Goal: Task Accomplishment & Management: Manage account settings

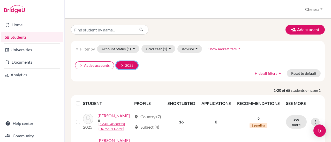
click at [121, 66] on icon "clear" at bounding box center [122, 66] width 4 height 4
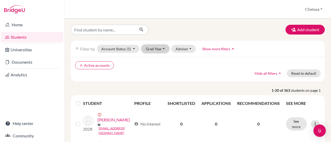
click at [160, 50] on button "Grad Year" at bounding box center [155, 49] width 28 height 8
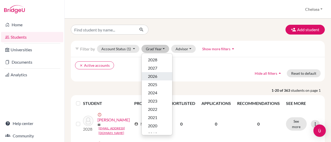
click at [158, 77] on div "2026" at bounding box center [157, 76] width 18 height 6
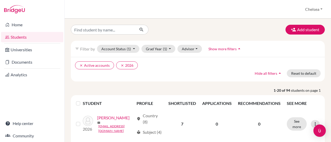
click at [158, 77] on div "clear Active accounts clear 2026 Hide all filters arrow_drop_up Reset to default" at bounding box center [198, 69] width 254 height 25
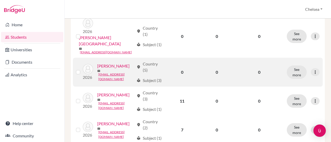
scroll to position [362, 0]
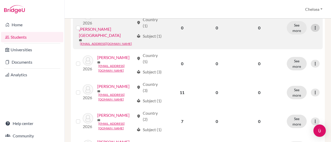
click at [312, 30] on icon at bounding box center [314, 27] width 5 height 5
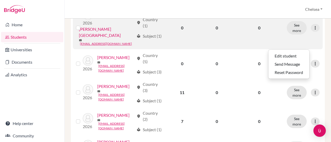
drag, startPoint x: 76, startPoint y: 48, endPoint x: 77, endPoint y: 45, distance: 2.8
click at [76, 48] on td at bounding box center [78, 27] width 10 height 43
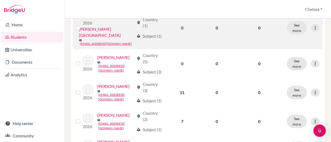
click at [82, 25] on label at bounding box center [82, 25] width 0 height 0
click at [0, 0] on input "checkbox" at bounding box center [0, 0] width 0 height 0
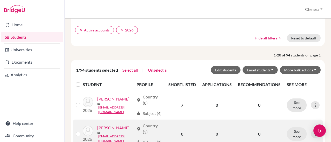
scroll to position [0, 0]
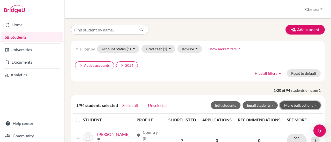
click at [296, 104] on button "More bulk actions" at bounding box center [300, 106] width 41 height 8
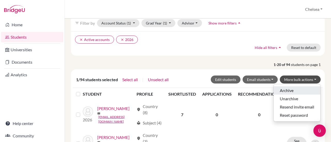
click at [287, 90] on button "Archive" at bounding box center [296, 91] width 47 height 8
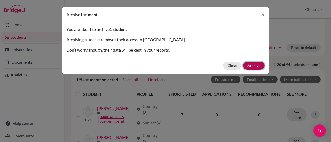
click at [259, 66] on button "Archive" at bounding box center [253, 66] width 21 height 8
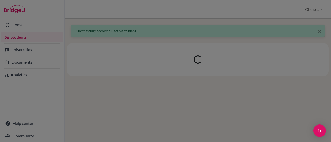
scroll to position [0, 0]
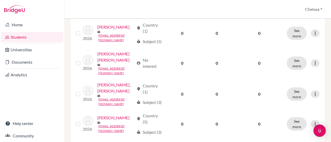
scroll to position [310, 0]
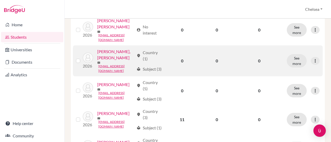
click at [115, 61] on link "Boyd Jr., Wesley Jovan" at bounding box center [115, 55] width 37 height 12
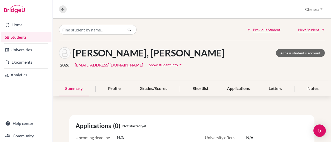
click at [149, 64] on span "Show student info" at bounding box center [163, 65] width 29 height 4
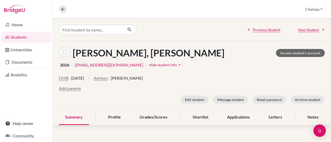
click at [139, 78] on span "[PERSON_NAME]" at bounding box center [127, 78] width 32 height 6
click at [297, 54] on link "Access student's account" at bounding box center [300, 53] width 49 height 8
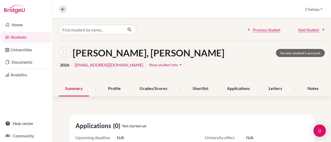
click at [149, 65] on span "Show student info" at bounding box center [163, 65] width 29 height 4
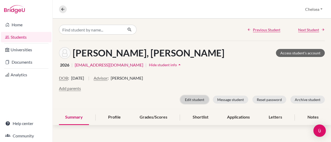
click at [197, 98] on button "Edit student" at bounding box center [194, 100] width 28 height 8
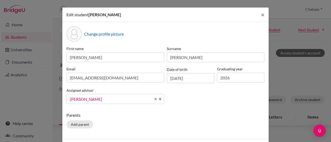
click at [115, 100] on span "Cifizzari, Franko" at bounding box center [110, 99] width 81 height 7
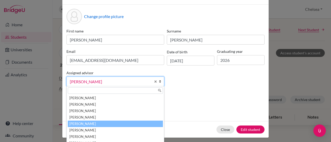
scroll to position [26, 0]
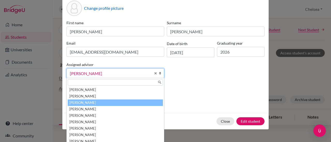
click at [105, 103] on li "Burns, Chelsea" at bounding box center [115, 103] width 95 height 6
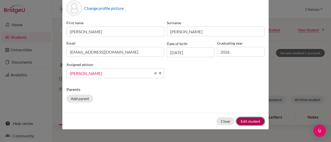
click at [250, 121] on button "Edit student" at bounding box center [250, 122] width 28 height 8
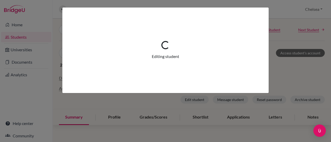
scroll to position [0, 0]
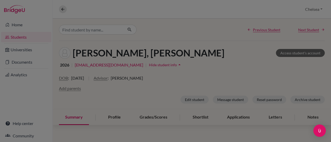
click at [185, 46] on div at bounding box center [165, 71] width 331 height 142
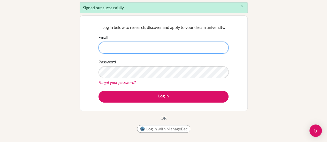
scroll to position [52, 0]
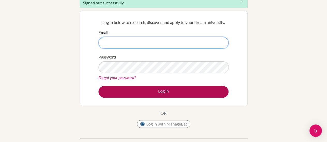
type input "[EMAIL_ADDRESS][DOMAIN_NAME]"
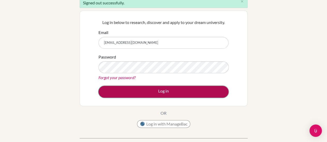
click at [161, 92] on button "Log in" at bounding box center [163, 92] width 130 height 12
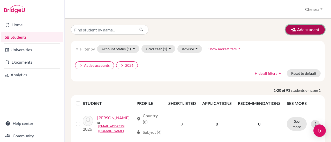
click at [298, 31] on button "Add student" at bounding box center [304, 30] width 39 height 10
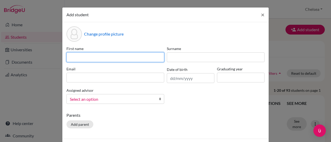
click at [95, 58] on input at bounding box center [115, 57] width 98 height 10
click at [89, 56] on input "Math" at bounding box center [115, 57] width 98 height 10
paste input "é"
type input "Mathéo"
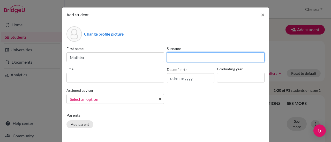
click at [200, 62] on input at bounding box center [216, 57] width 98 height 10
type input "Passy-Schayman"
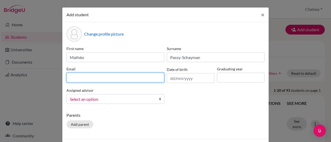
click at [90, 77] on input at bounding box center [115, 78] width 98 height 10
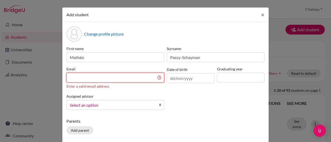
click at [113, 80] on input at bounding box center [115, 78] width 98 height 10
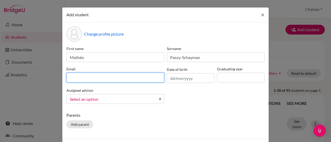
paste input "mschayman@earj.com.br"
type input "mschayman@earj.com.br"
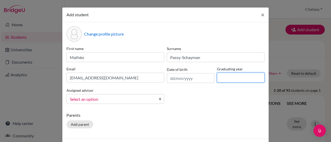
click at [236, 80] on input at bounding box center [241, 78] width 48 height 10
type input "2026"
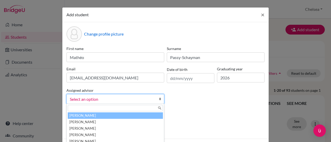
click at [87, 97] on span "Select an option" at bounding box center [112, 99] width 84 height 7
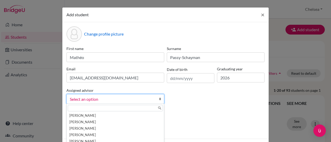
click at [86, 108] on input "text" at bounding box center [115, 108] width 95 height 6
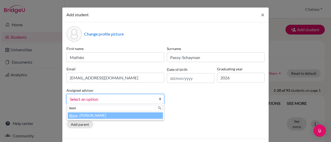
type input "burn"
click at [82, 117] on li "Burn s, Chelsea" at bounding box center [115, 116] width 95 height 6
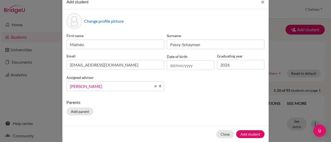
scroll to position [20, 0]
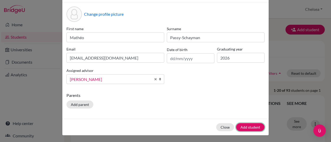
click at [252, 127] on button "Add student" at bounding box center [250, 128] width 28 height 8
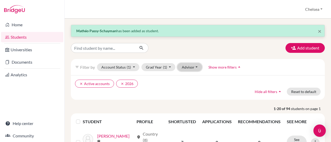
click at [195, 68] on button "Advisor" at bounding box center [189, 67] width 25 height 8
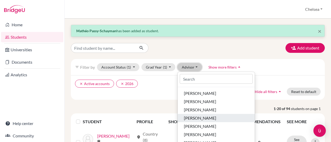
scroll to position [26, 0]
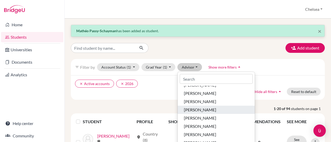
click at [212, 110] on div "[PERSON_NAME]" at bounding box center [216, 110] width 65 height 6
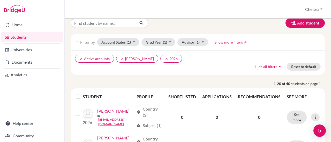
scroll to position [57, 0]
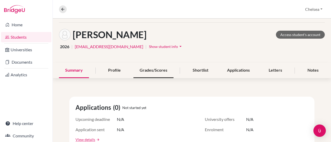
scroll to position [26, 0]
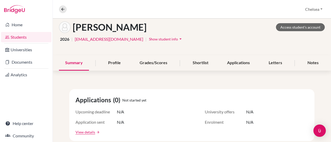
click at [149, 39] on span "Show student info" at bounding box center [163, 39] width 29 height 4
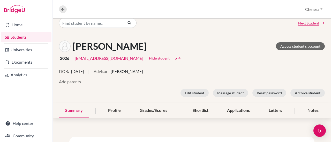
scroll to position [0, 0]
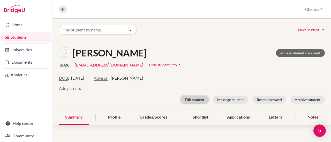
click at [190, 98] on button "Edit student" at bounding box center [194, 100] width 28 height 8
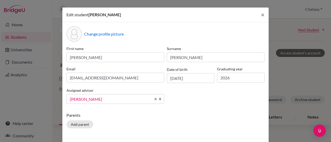
click at [99, 101] on span "[PERSON_NAME]" at bounding box center [110, 99] width 81 height 7
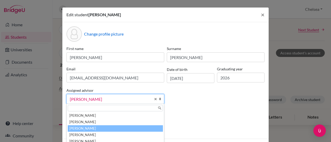
click at [91, 130] on li "[PERSON_NAME]" at bounding box center [115, 129] width 95 height 6
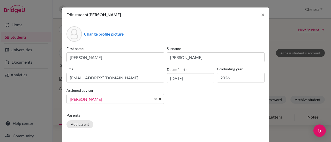
click at [224, 113] on p "Parents" at bounding box center [165, 115] width 198 height 6
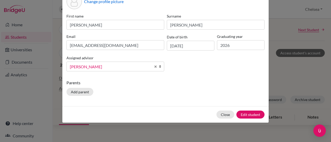
scroll to position [33, 0]
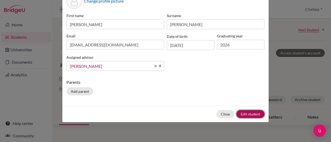
click at [245, 114] on button "Edit student" at bounding box center [250, 114] width 28 height 8
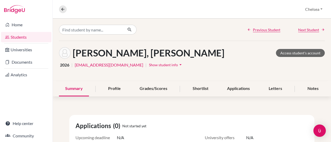
click at [149, 66] on span "Show student info" at bounding box center [163, 65] width 29 height 4
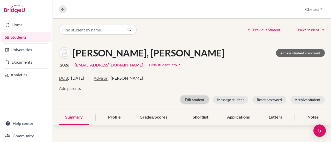
click at [192, 101] on button "Edit student" at bounding box center [194, 100] width 28 height 8
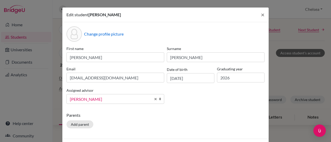
click at [106, 99] on span "[PERSON_NAME]" at bounding box center [110, 99] width 81 height 7
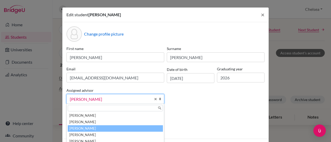
click at [92, 129] on li "[PERSON_NAME]" at bounding box center [115, 129] width 95 height 6
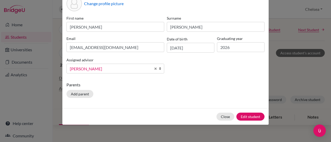
scroll to position [33, 0]
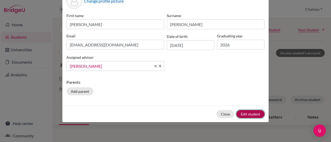
click at [248, 113] on button "Edit student" at bounding box center [250, 114] width 28 height 8
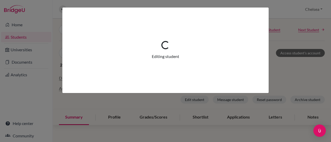
scroll to position [0, 0]
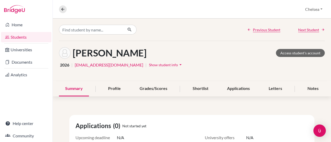
click at [149, 67] on span "Show student info" at bounding box center [163, 65] width 29 height 4
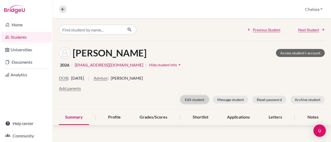
click at [189, 101] on button "Edit student" at bounding box center [194, 100] width 28 height 8
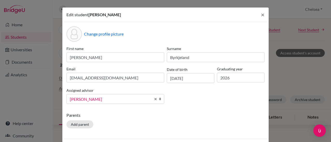
click at [105, 99] on span "[PERSON_NAME]" at bounding box center [110, 99] width 81 height 7
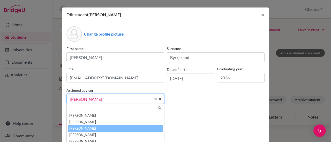
click at [104, 128] on li "[PERSON_NAME]" at bounding box center [115, 129] width 95 height 6
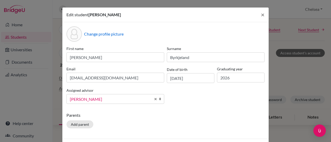
click at [241, 108] on div "First name [PERSON_NAME] Byrkjeland Email [EMAIL_ADDRESS][DOMAIN_NAME] Date of …" at bounding box center [165, 77] width 201 height 62
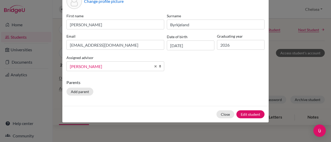
scroll to position [33, 0]
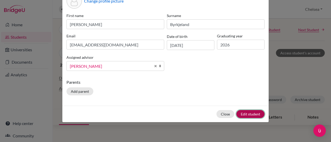
click at [247, 114] on button "Edit student" at bounding box center [250, 114] width 28 height 8
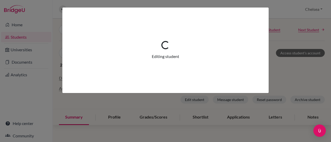
scroll to position [0, 0]
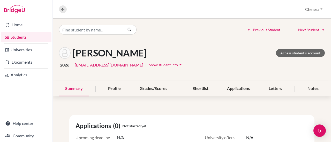
click at [149, 65] on span "Show student info" at bounding box center [163, 65] width 29 height 4
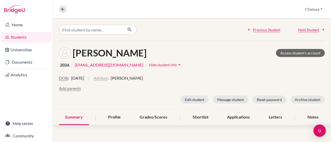
click at [108, 78] on button "Advisor" at bounding box center [101, 78] width 14 height 6
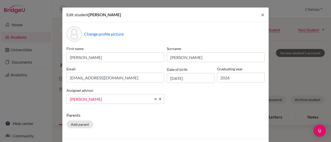
click at [120, 100] on span "[PERSON_NAME]" at bounding box center [110, 99] width 81 height 7
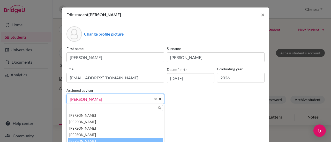
click at [106, 109] on input "text" at bounding box center [115, 108] width 95 height 6
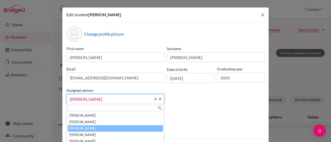
click at [94, 129] on li "[PERSON_NAME]" at bounding box center [115, 129] width 95 height 6
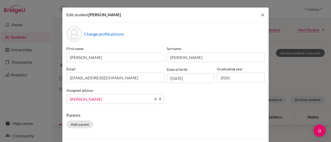
click at [198, 117] on p "Parents" at bounding box center [165, 115] width 198 height 6
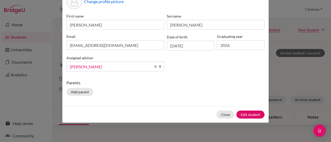
scroll to position [33, 0]
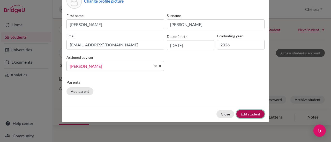
click at [247, 114] on button "Edit student" at bounding box center [250, 114] width 28 height 8
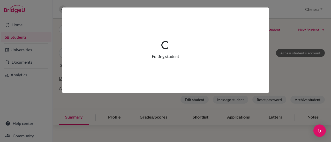
scroll to position [0, 0]
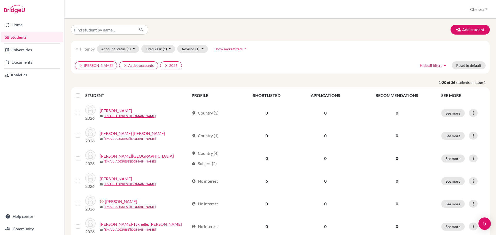
click at [82, 93] on label at bounding box center [82, 93] width 0 height 0
click at [0, 0] on input "checkbox" at bounding box center [0, 0] width 0 height 0
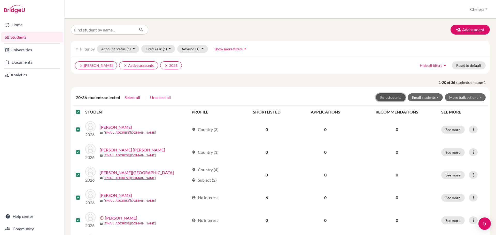
click at [331, 98] on button "Edit students" at bounding box center [391, 98] width 30 height 8
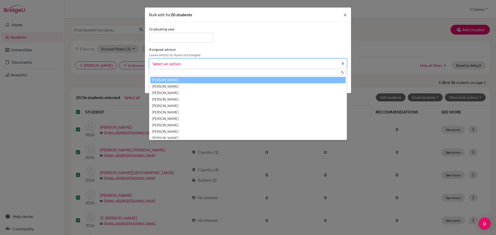
click at [228, 65] on span "Select an option" at bounding box center [244, 63] width 185 height 7
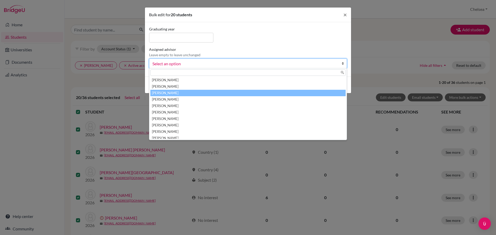
click at [213, 95] on li "[PERSON_NAME]" at bounding box center [247, 93] width 195 height 6
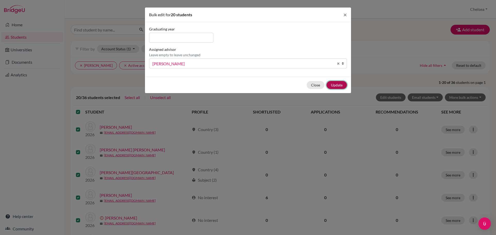
click at [331, 86] on button "Update" at bounding box center [337, 85] width 20 height 8
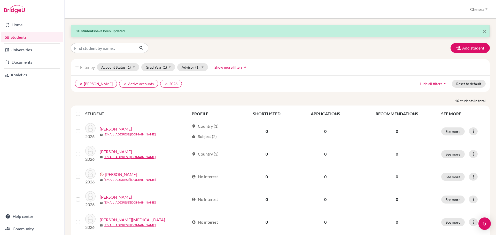
click at [82, 111] on label at bounding box center [82, 111] width 0 height 0
click at [0, 0] on input "checkbox" at bounding box center [0, 0] width 0 height 0
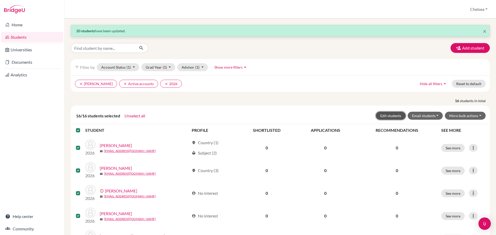
click at [331, 114] on button "Edit students" at bounding box center [391, 116] width 30 height 8
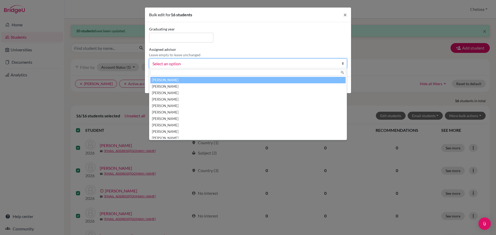
click at [193, 66] on span "Select an option" at bounding box center [244, 63] width 185 height 7
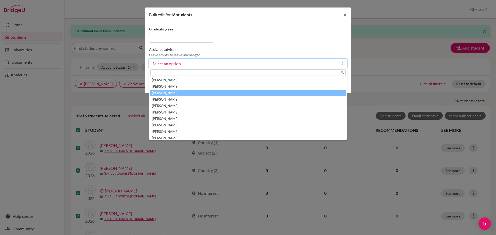
click at [187, 94] on li "[PERSON_NAME]" at bounding box center [247, 93] width 195 height 6
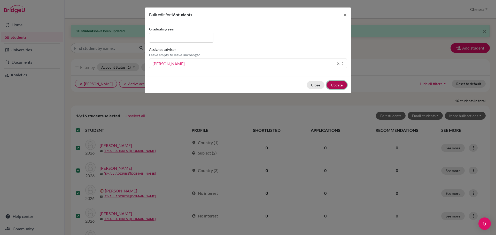
click at [331, 85] on button "Update" at bounding box center [337, 85] width 20 height 8
